Goal: Task Accomplishment & Management: Use online tool/utility

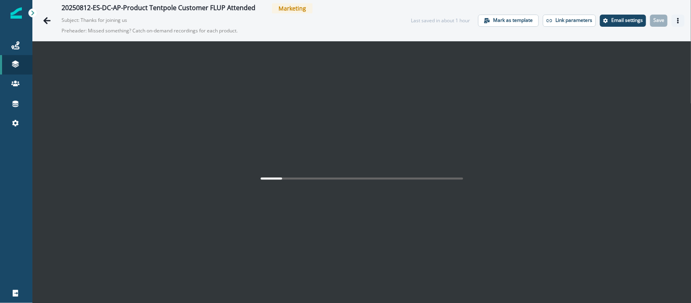
click at [675, 18] on icon "Actions" at bounding box center [678, 21] width 6 height 6
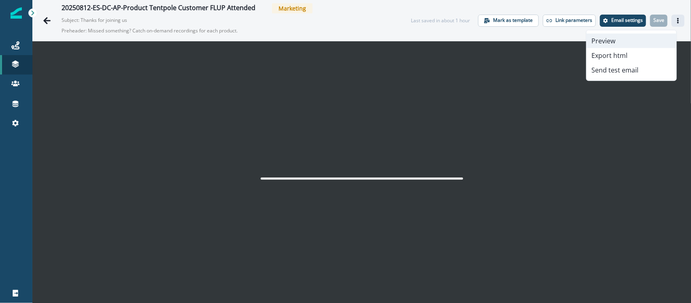
click at [625, 38] on button "Preview" at bounding box center [631, 41] width 90 height 15
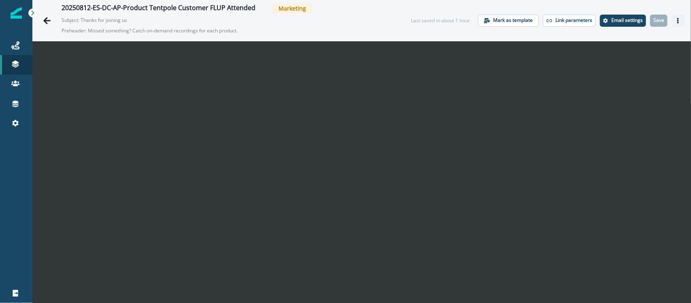
click at [675, 18] on icon "Actions" at bounding box center [678, 21] width 6 height 6
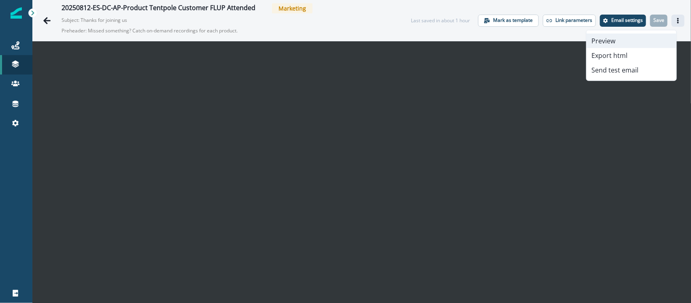
click at [640, 34] on button "Preview" at bounding box center [631, 41] width 90 height 15
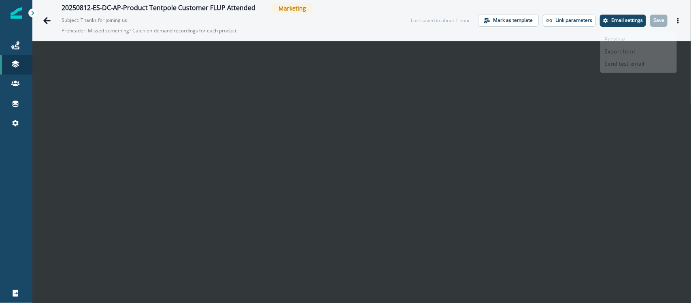
scroll to position [13, 0]
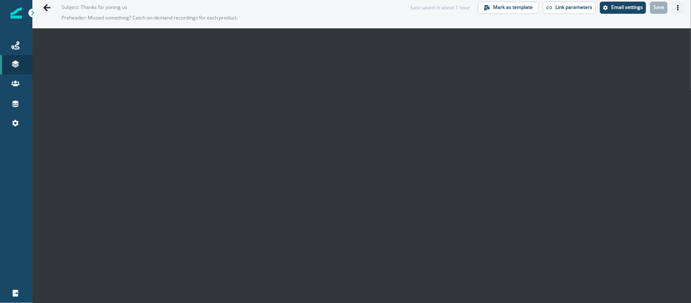
click at [677, 7] on icon "Actions" at bounding box center [678, 8] width 2 height 6
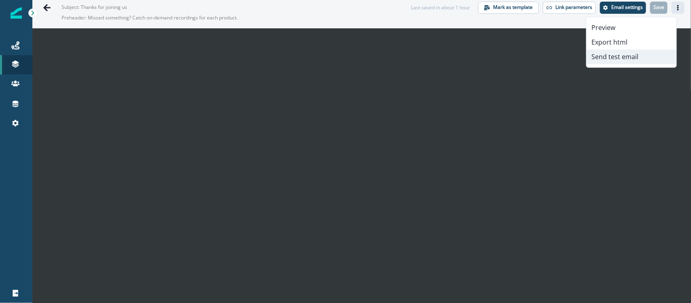
click at [621, 55] on button "Send test email" at bounding box center [631, 56] width 90 height 15
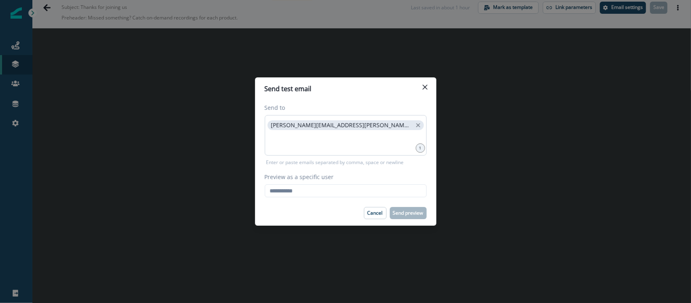
click at [364, 129] on div "[PERSON_NAME][EMAIL_ADDRESS][PERSON_NAME][DOMAIN_NAME]" at bounding box center [346, 135] width 162 height 40
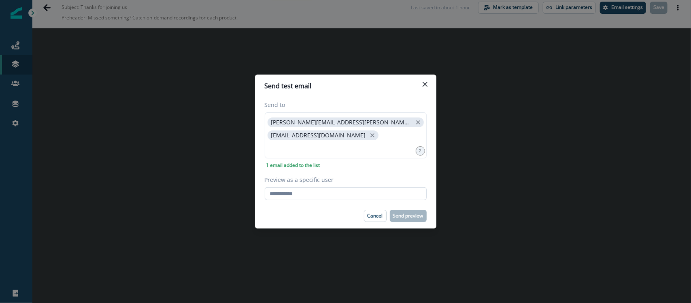
click at [310, 189] on input "Preview as a specific user" at bounding box center [346, 193] width 162 height 13
paste input "**********"
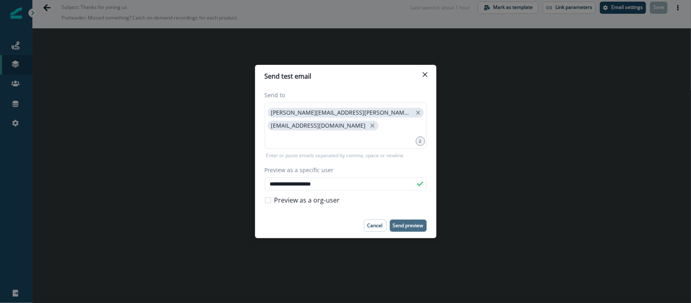
type input "**********"
click at [408, 223] on p "Send preview" at bounding box center [408, 226] width 30 height 6
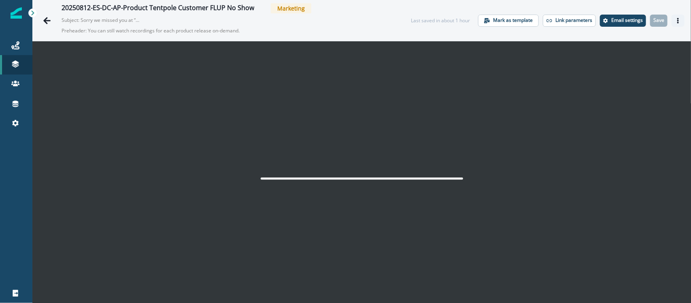
click at [675, 21] on icon "Actions" at bounding box center [678, 21] width 6 height 6
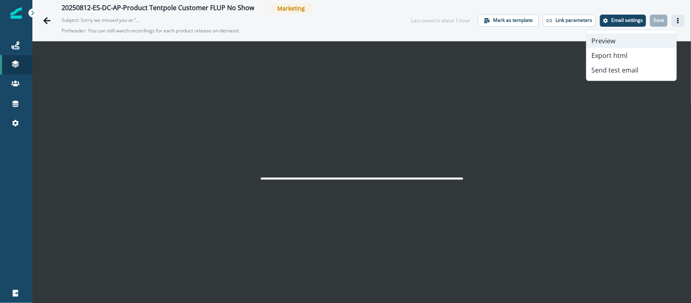
click at [629, 38] on button "Preview" at bounding box center [631, 41] width 90 height 15
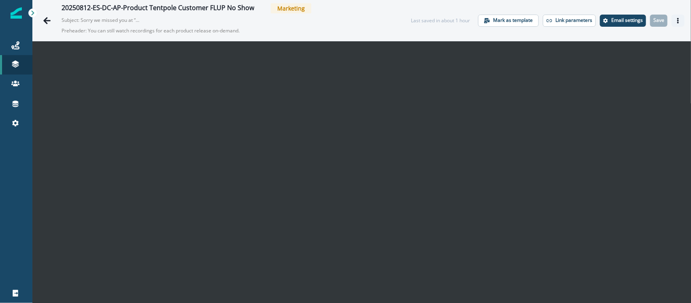
click at [675, 21] on icon "Actions" at bounding box center [678, 21] width 6 height 6
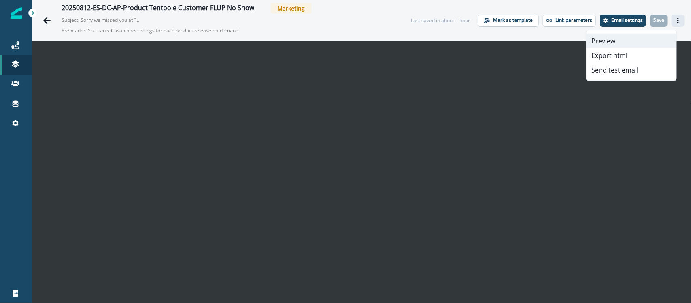
click at [629, 37] on button "Preview" at bounding box center [631, 41] width 90 height 15
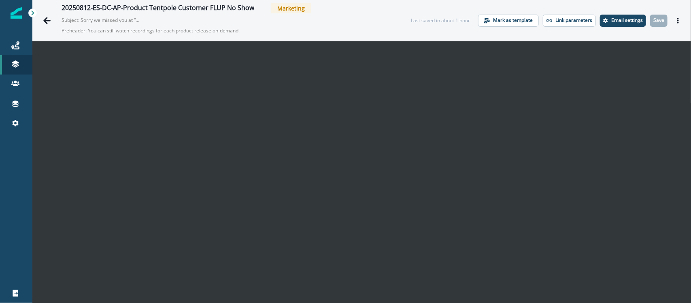
scroll to position [13, 0]
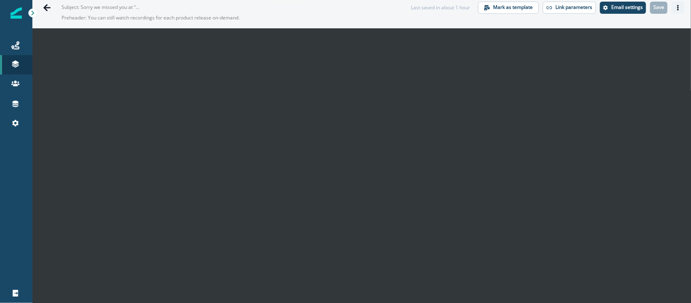
click at [675, 8] on icon "Actions" at bounding box center [678, 8] width 6 height 6
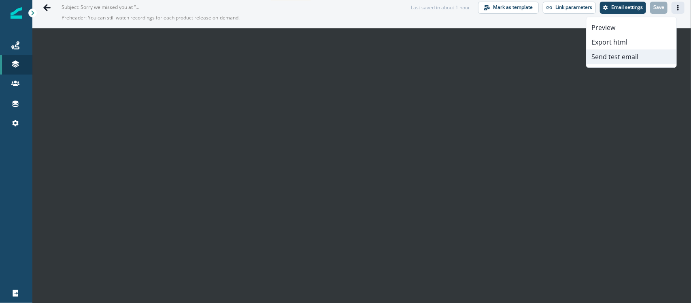
click at [627, 57] on button "Send test email" at bounding box center [631, 56] width 90 height 15
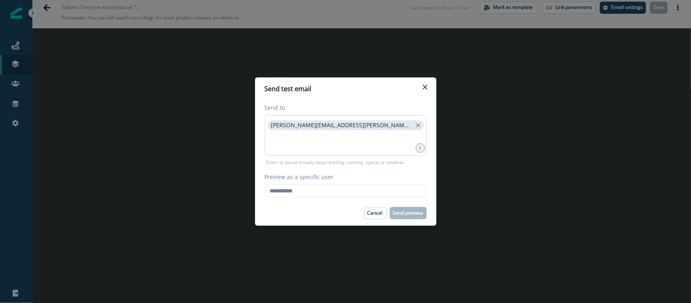
click at [378, 125] on div "[PERSON_NAME][EMAIL_ADDRESS][PERSON_NAME][DOMAIN_NAME]" at bounding box center [346, 135] width 162 height 40
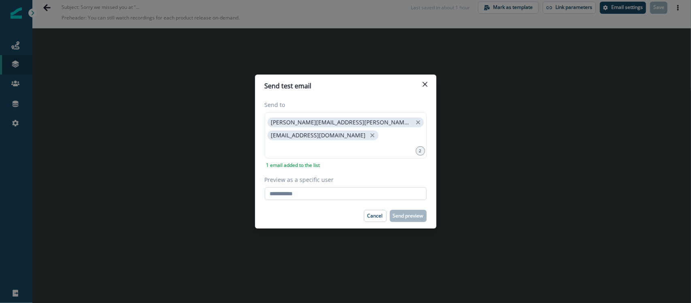
click at [316, 192] on input "Preview as a specific user" at bounding box center [346, 193] width 162 height 13
paste input "**********"
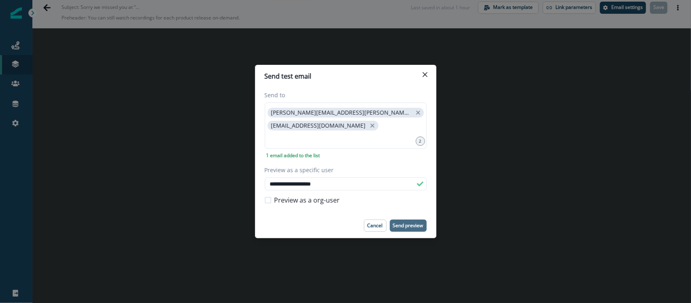
type input "**********"
click at [407, 223] on p "Send preview" at bounding box center [408, 226] width 30 height 6
